Goal: Find specific page/section: Find specific page/section

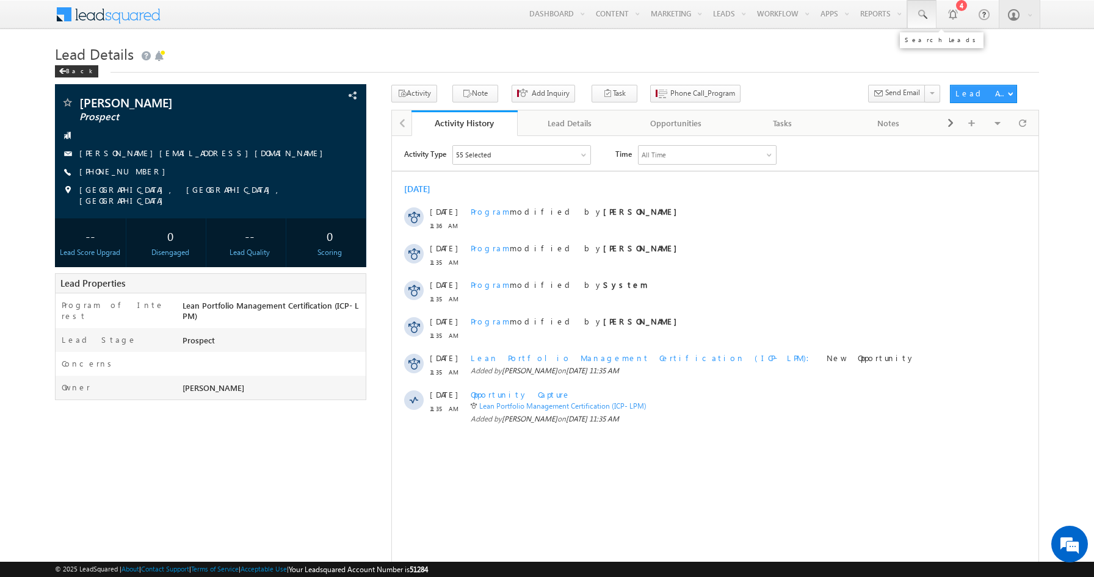
click at [925, 13] on span at bounding box center [921, 15] width 12 height 12
paste input "8949934312"
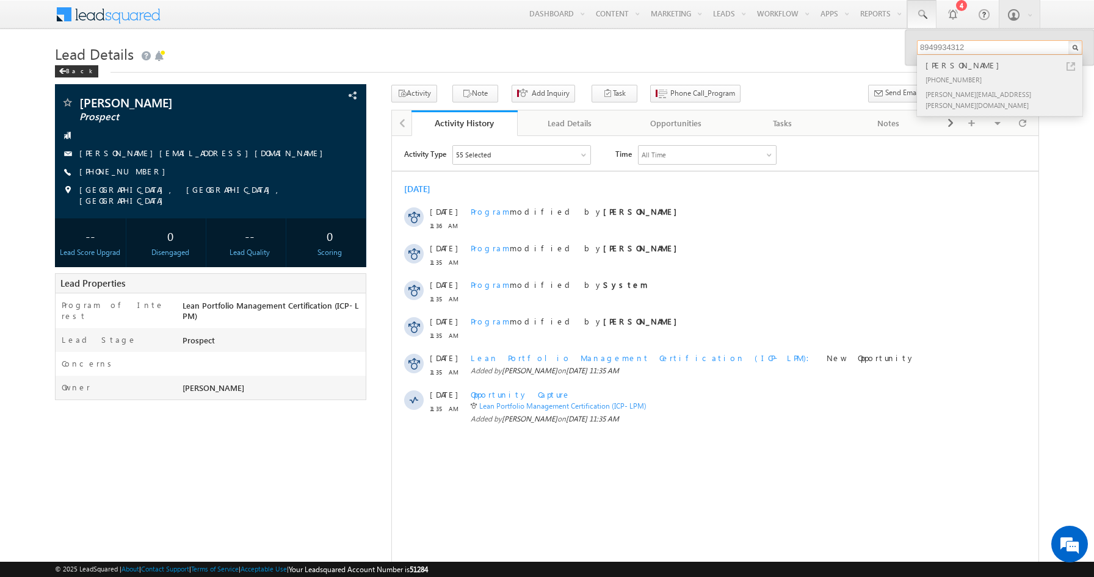
type input "8949934312"
click at [974, 76] on div "[PHONE_NUMBER]" at bounding box center [1005, 79] width 164 height 15
click at [978, 66] on div "[PERSON_NAME]" at bounding box center [1005, 65] width 164 height 13
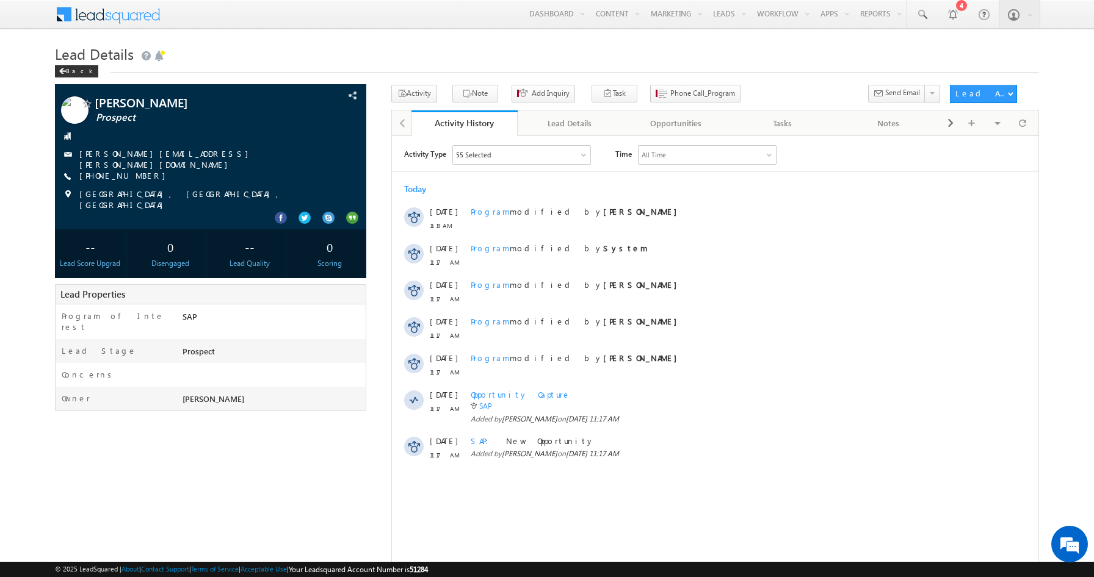
click at [579, 131] on link "Lead Details" at bounding box center [571, 123] width 106 height 26
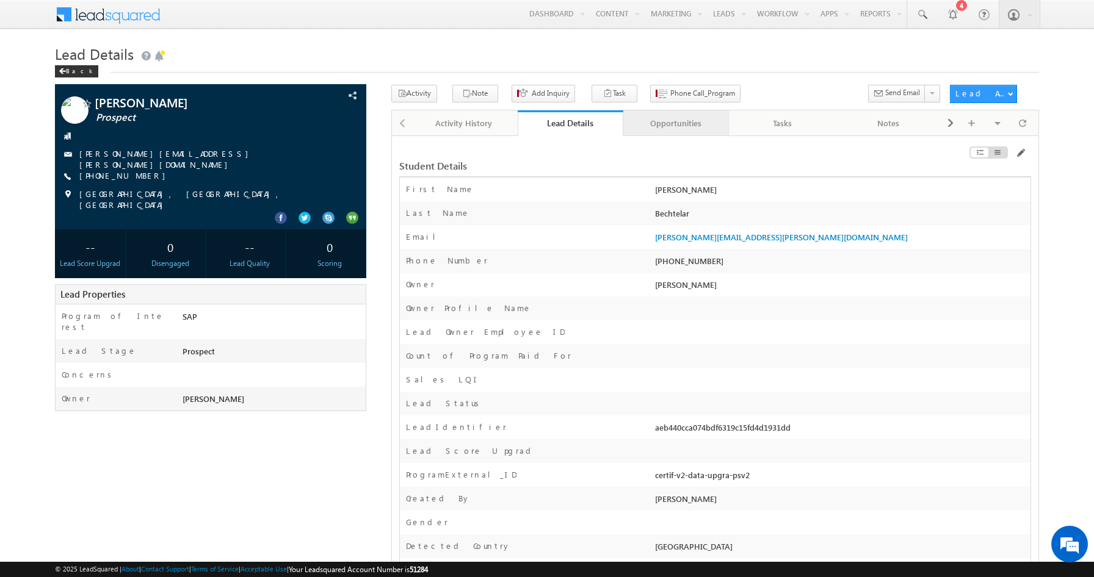
click at [690, 132] on link "Opportunities" at bounding box center [676, 123] width 106 height 26
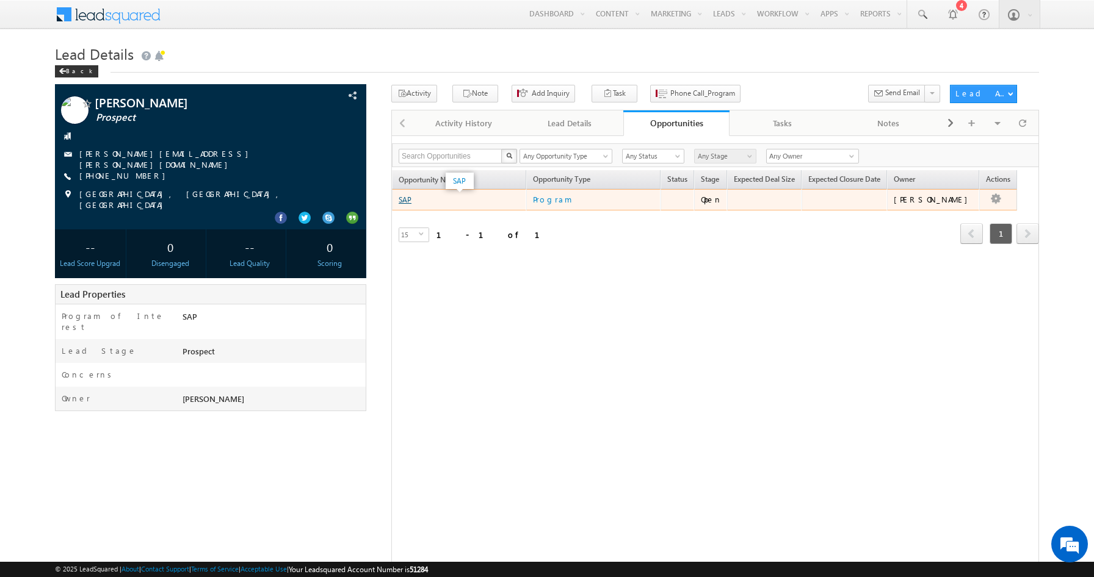
click at [409, 204] on link "SAP" at bounding box center [405, 199] width 13 height 9
